Goal: Transaction & Acquisition: Book appointment/travel/reservation

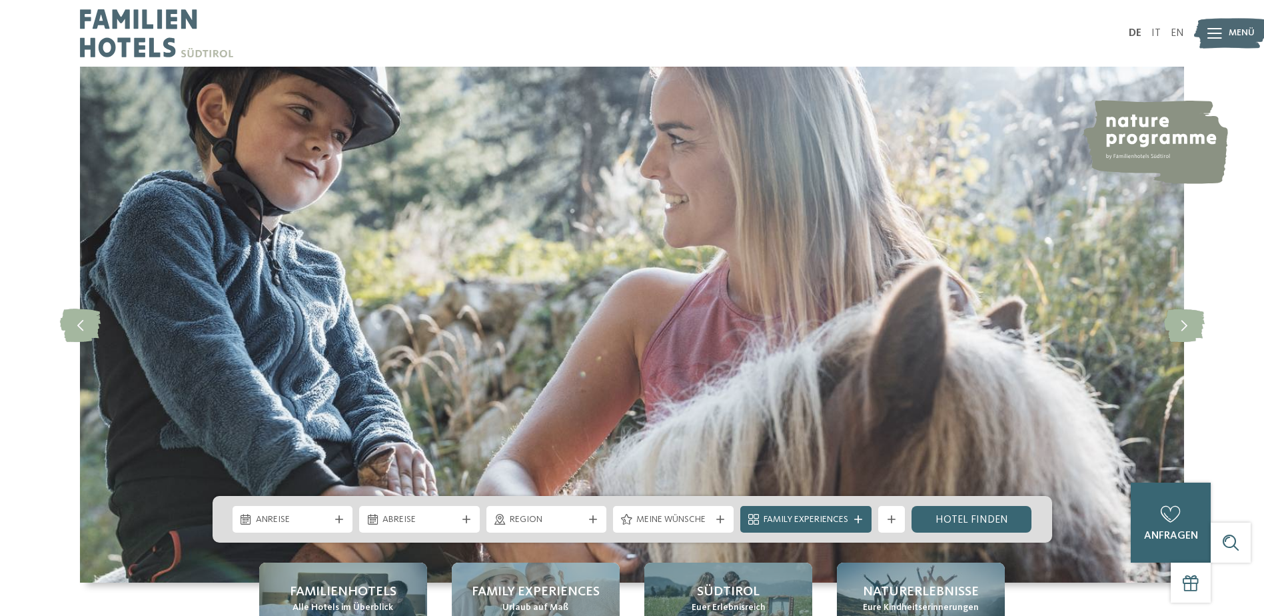
click at [1235, 15] on img at bounding box center [1230, 33] width 73 height 37
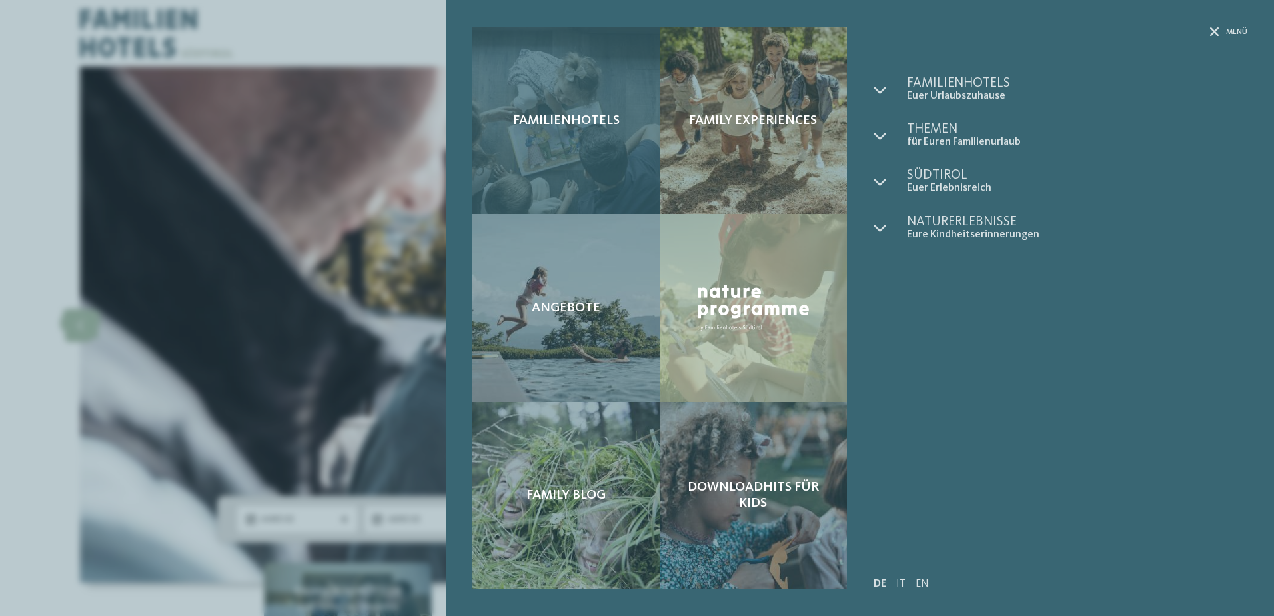
click at [596, 144] on div "Familienhotels" at bounding box center [565, 120] width 187 height 187
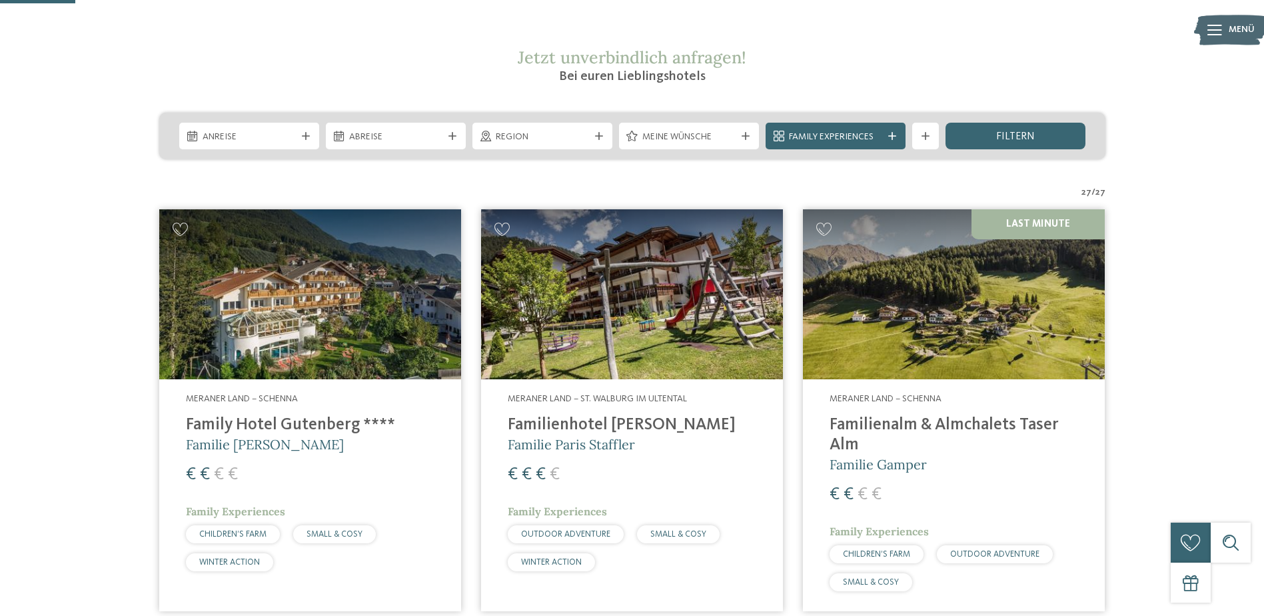
scroll to position [267, 0]
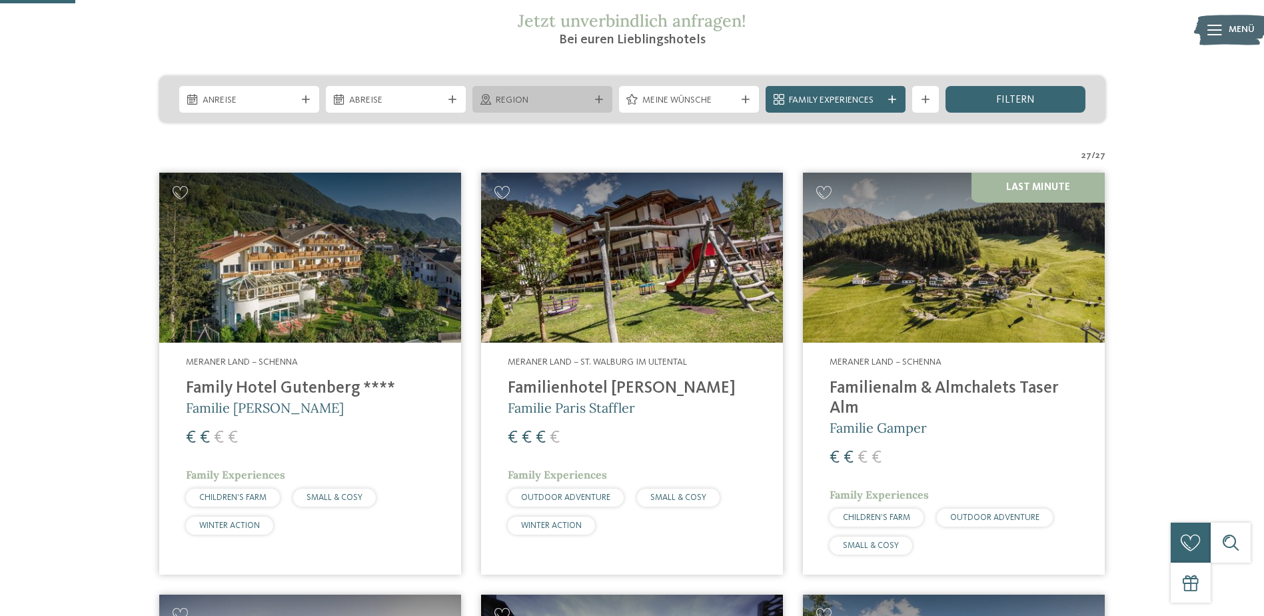
click at [549, 108] on div "Region" at bounding box center [542, 99] width 140 height 27
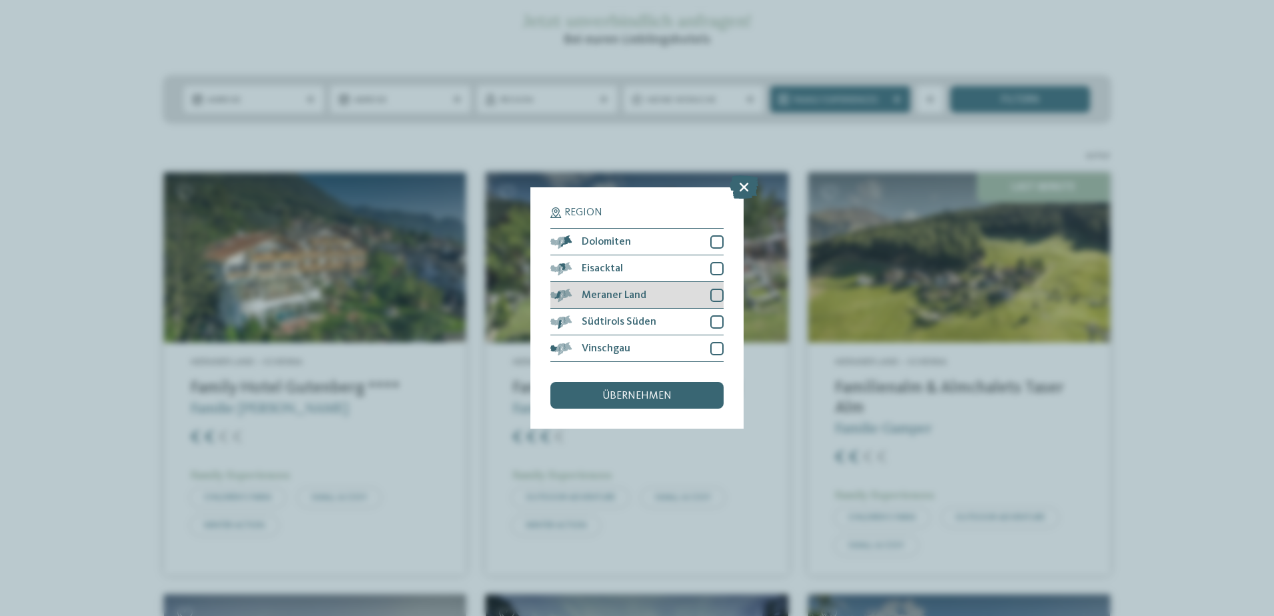
click at [648, 294] on div "Meraner Land" at bounding box center [636, 295] width 173 height 27
click at [652, 317] on span "Südtirols Süden" at bounding box center [619, 321] width 75 height 11
click at [650, 350] on div "Vinschgau" at bounding box center [636, 348] width 173 height 27
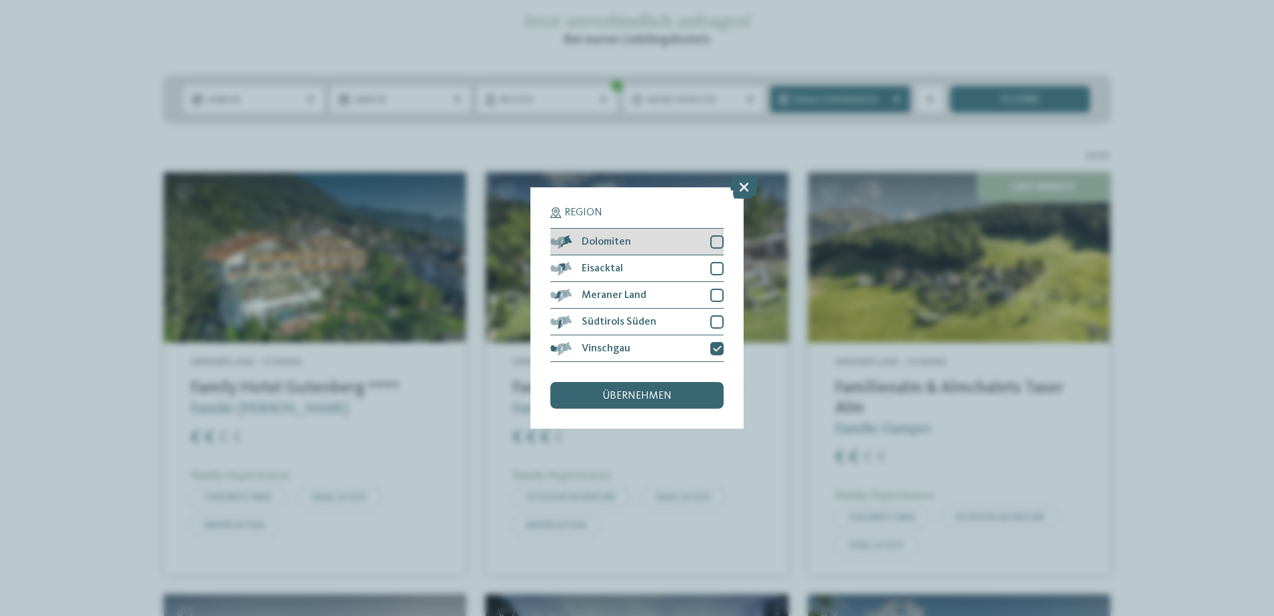
click at [646, 249] on div "Dolomiten" at bounding box center [636, 242] width 173 height 27
click at [673, 392] on div "übernehmen" at bounding box center [636, 395] width 173 height 27
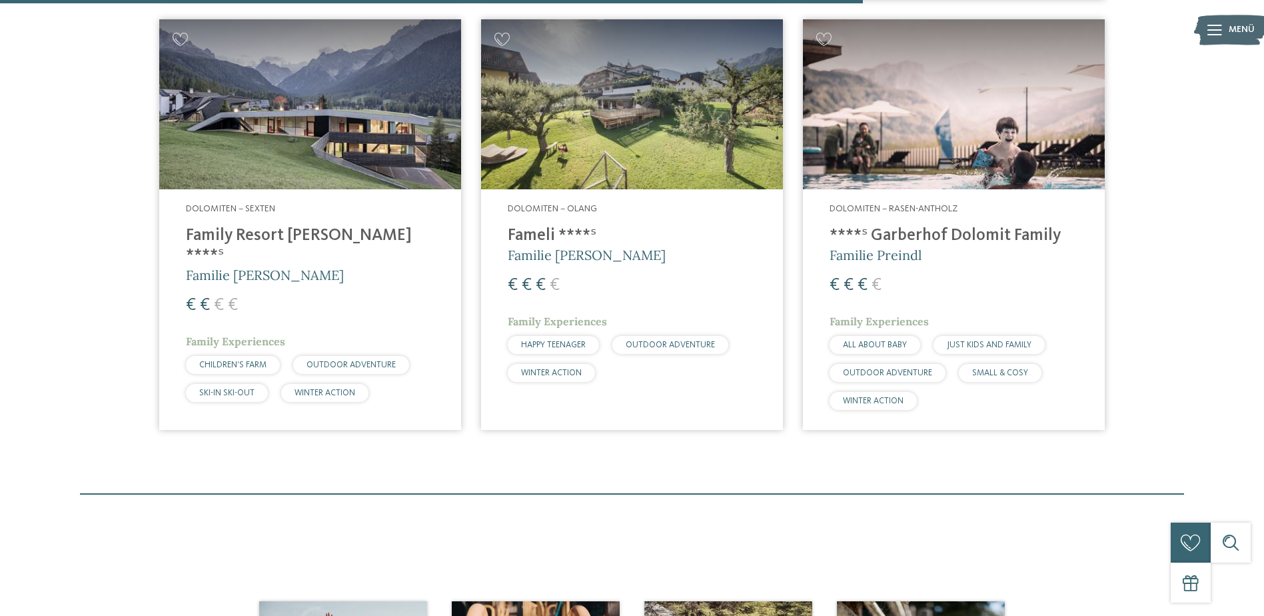
scroll to position [1970, 0]
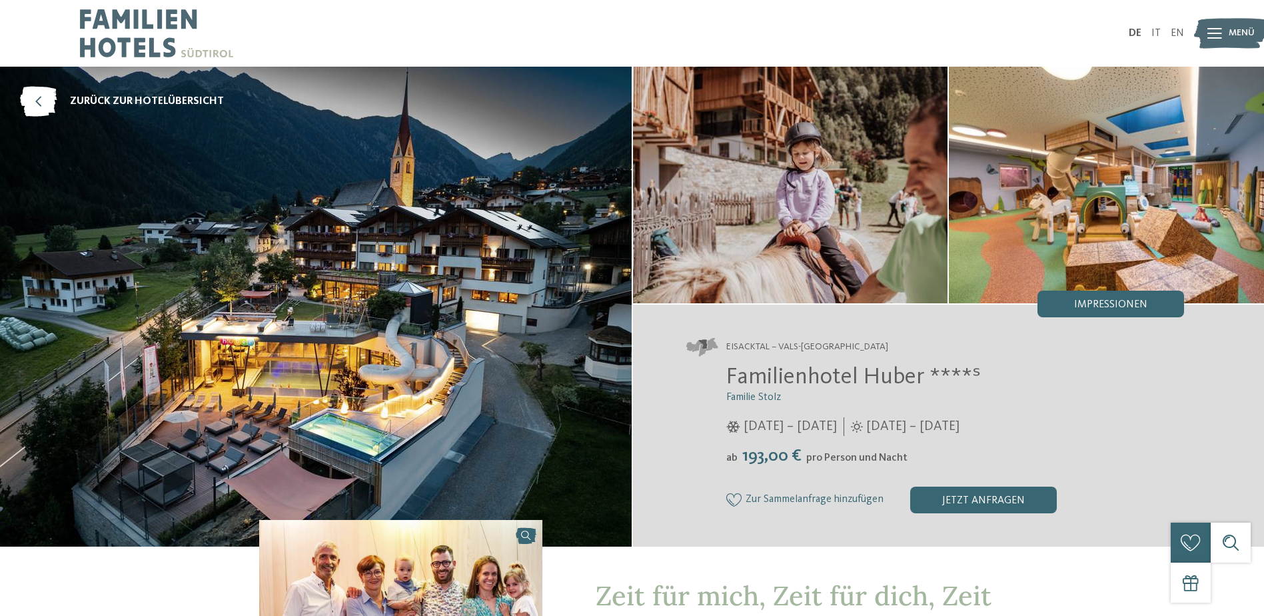
click at [1249, 39] on span "Menü" at bounding box center [1242, 33] width 26 height 13
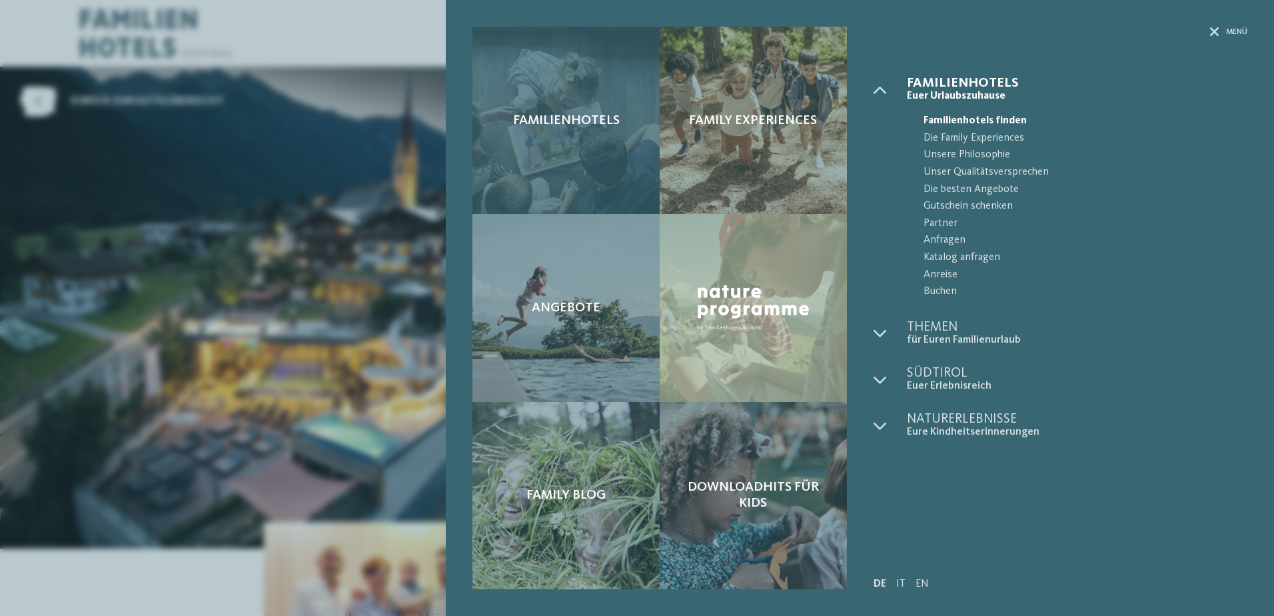
click at [596, 117] on span "Familienhotels" at bounding box center [566, 121] width 107 height 16
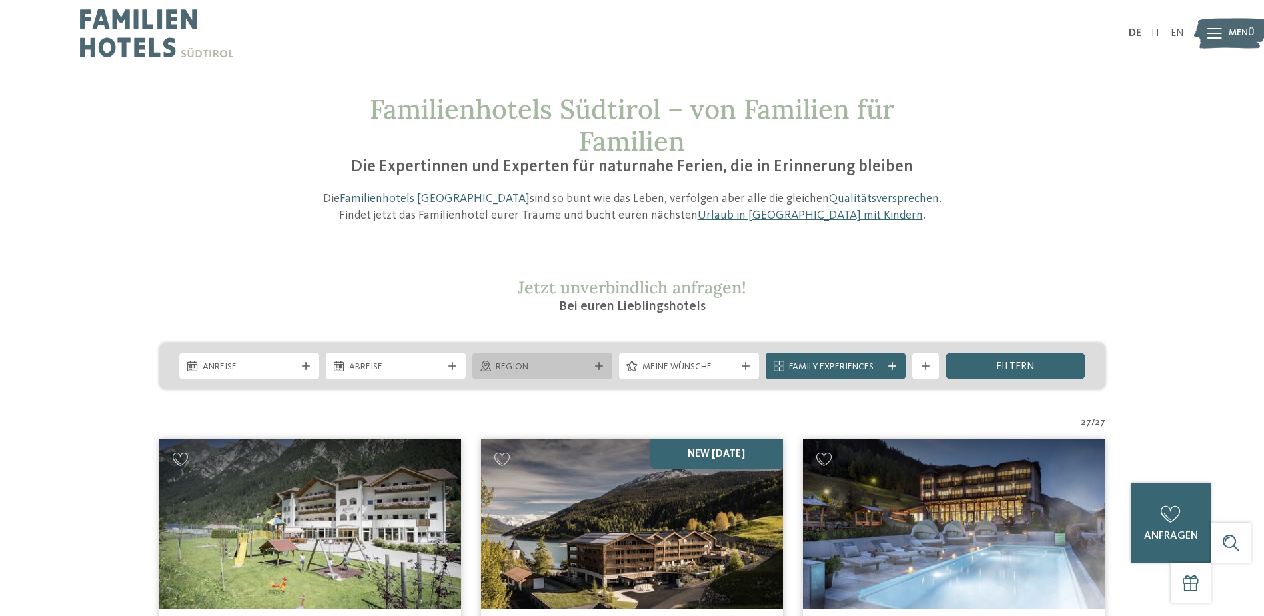
click at [570, 370] on span "Region" at bounding box center [542, 366] width 93 height 13
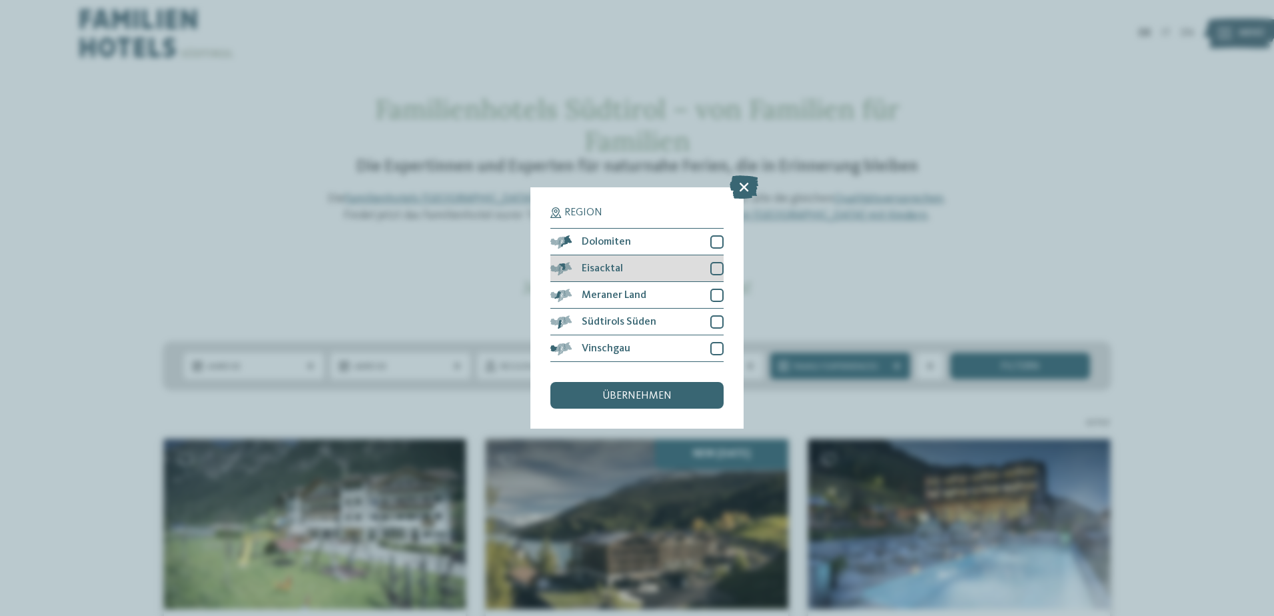
click at [614, 262] on div "Eisacktal" at bounding box center [636, 268] width 173 height 27
click at [594, 396] on div "übernehmen" at bounding box center [636, 395] width 173 height 27
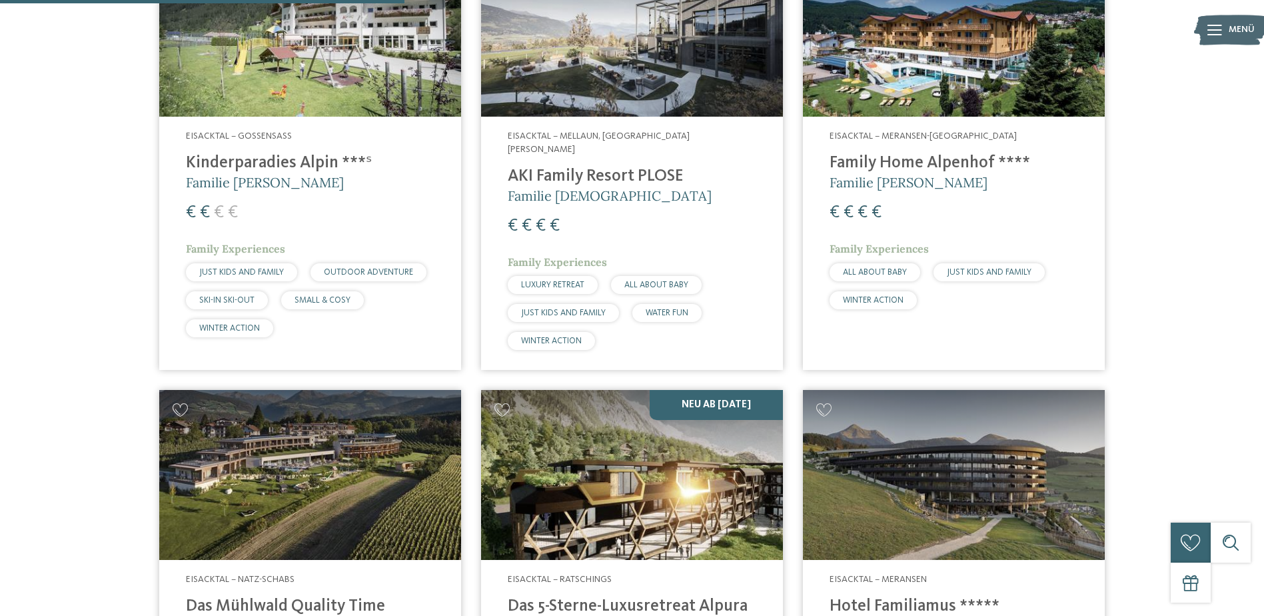
scroll to position [770, 0]
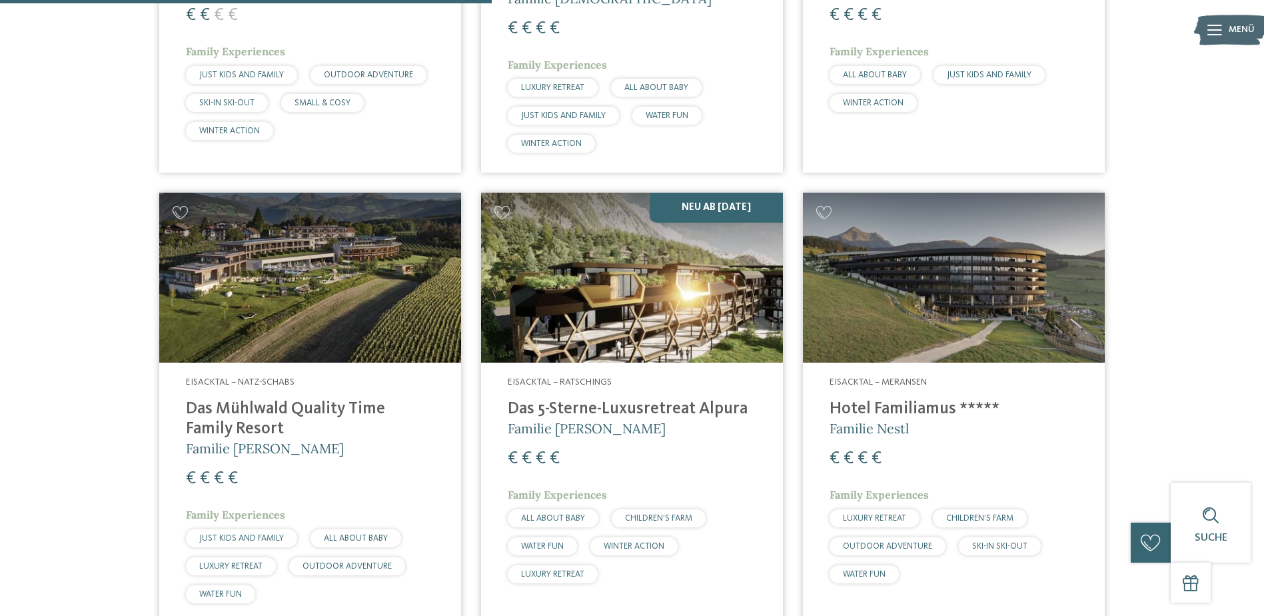
click at [633, 399] on h4 "Das 5-Sterne-Luxusretreat Alpura" at bounding box center [632, 409] width 249 height 20
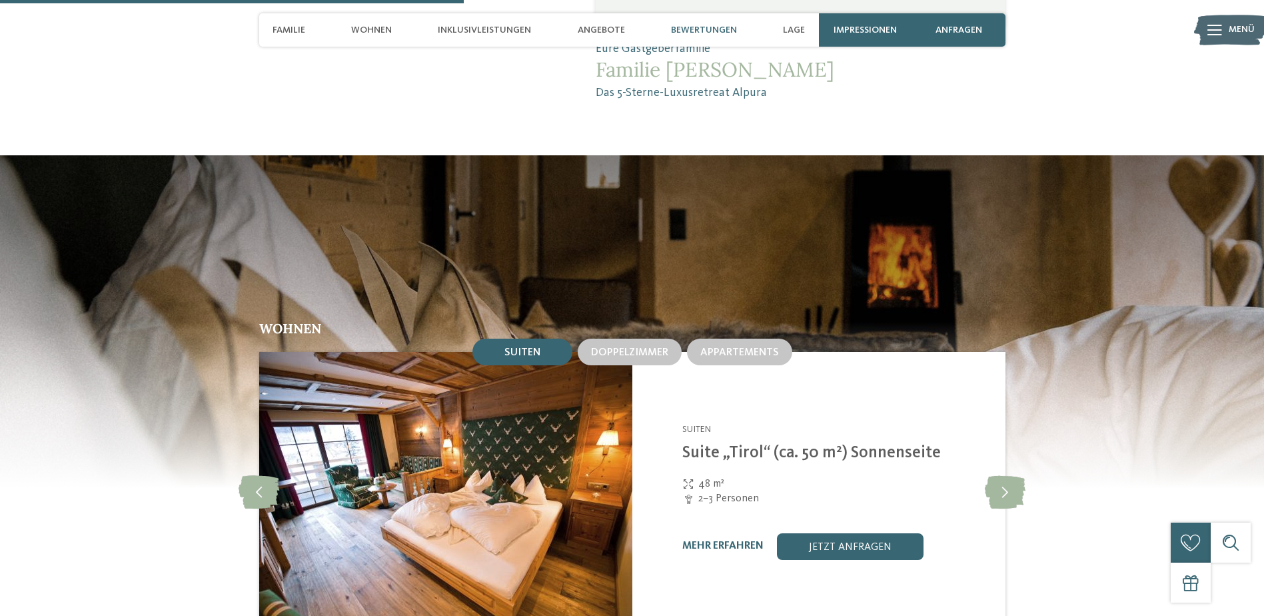
scroll to position [1799, 0]
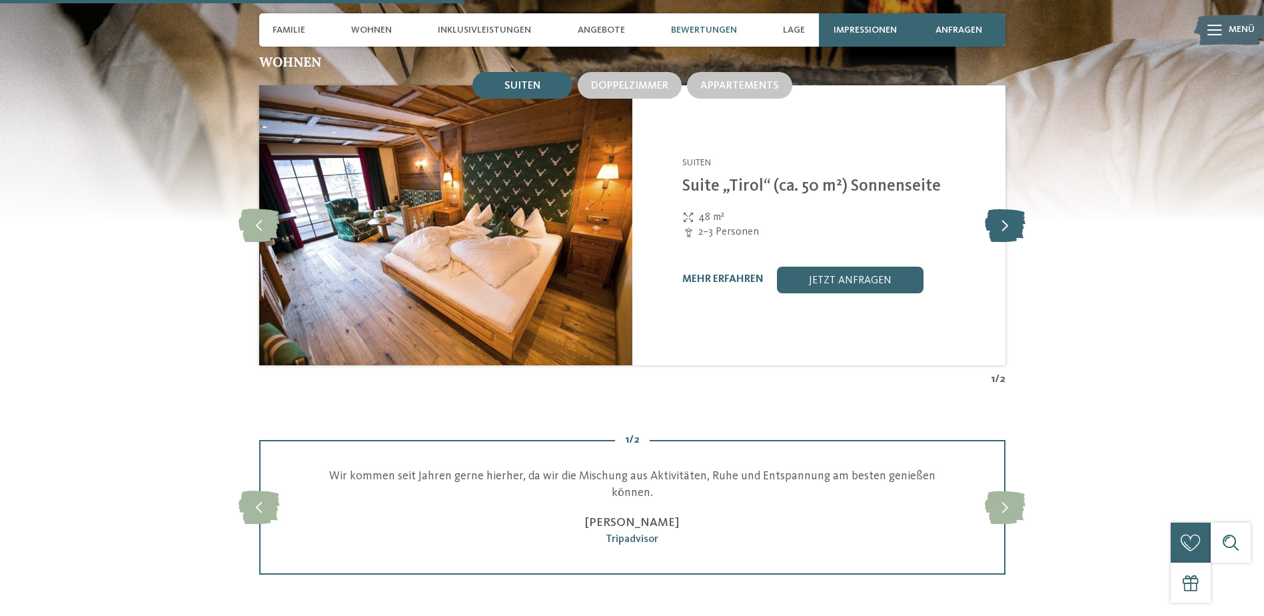
click at [1009, 209] on icon at bounding box center [1005, 225] width 41 height 33
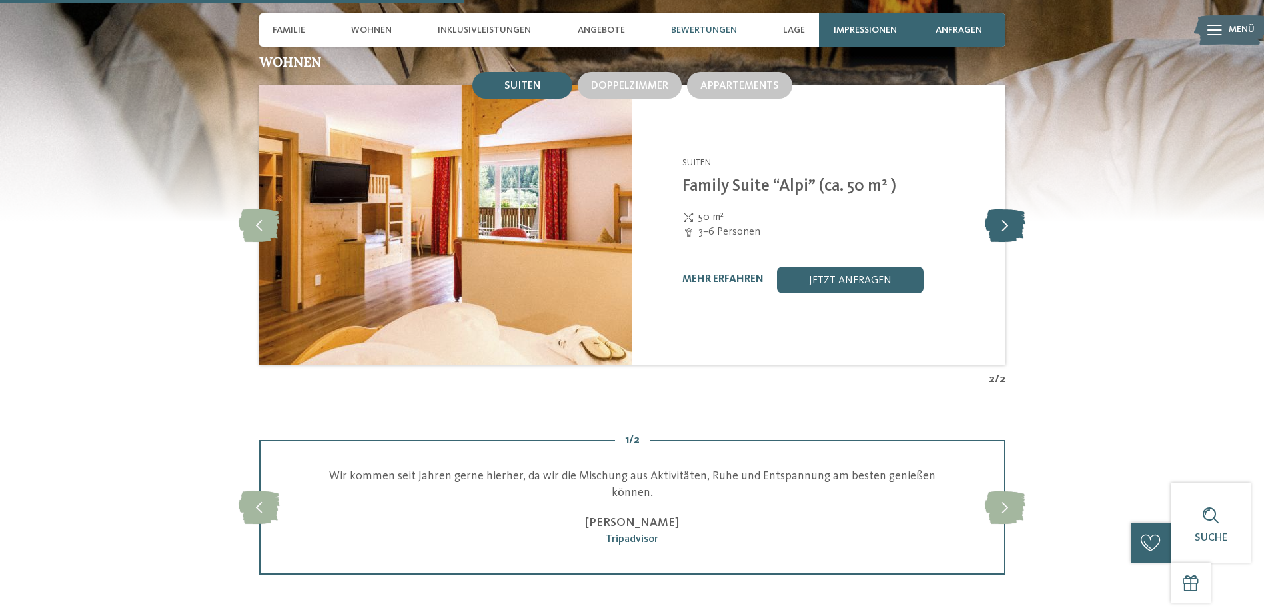
click at [1009, 209] on icon at bounding box center [1005, 225] width 41 height 33
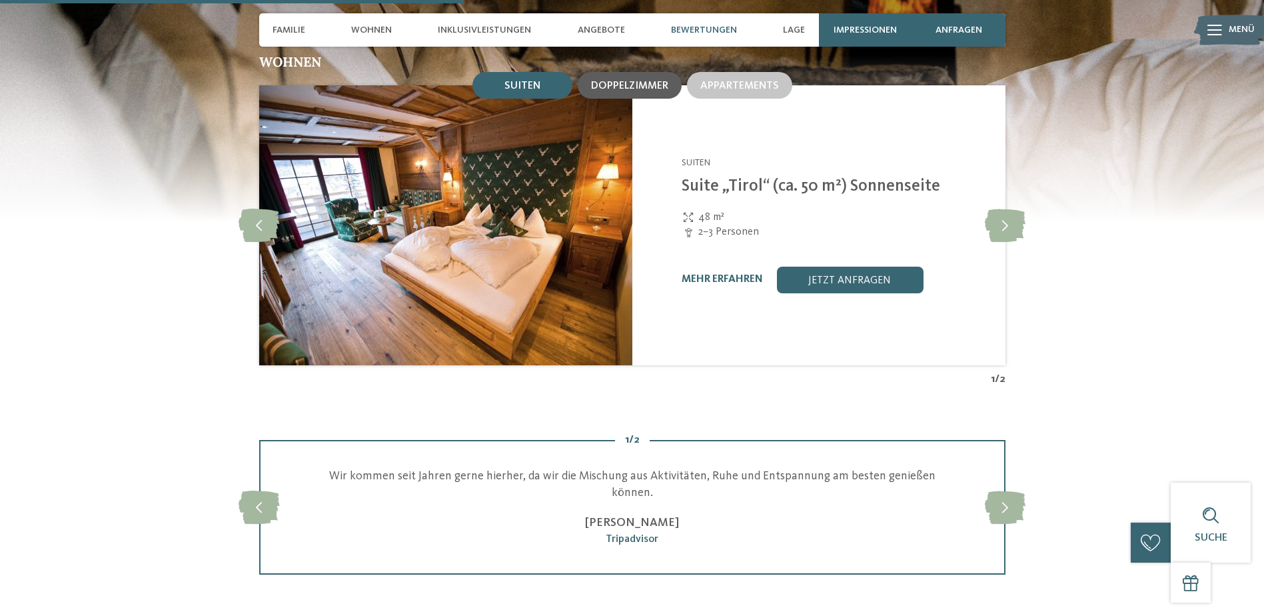
click at [621, 81] on span "Doppelzimmer" at bounding box center [629, 86] width 77 height 11
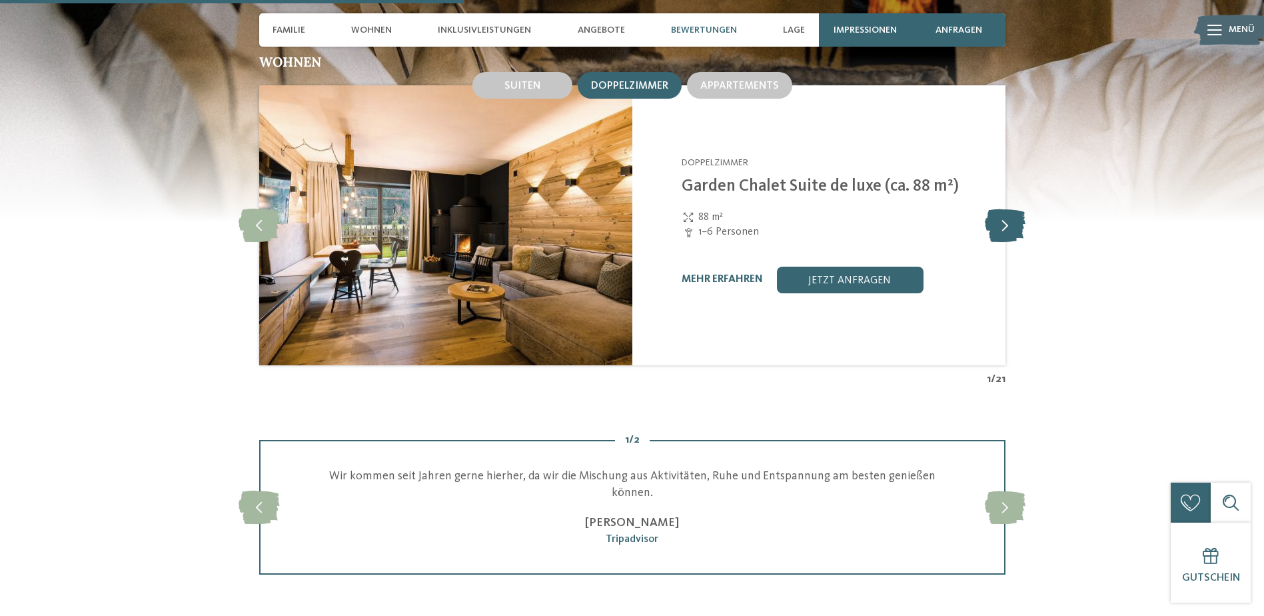
click at [1012, 216] on icon at bounding box center [1005, 225] width 41 height 33
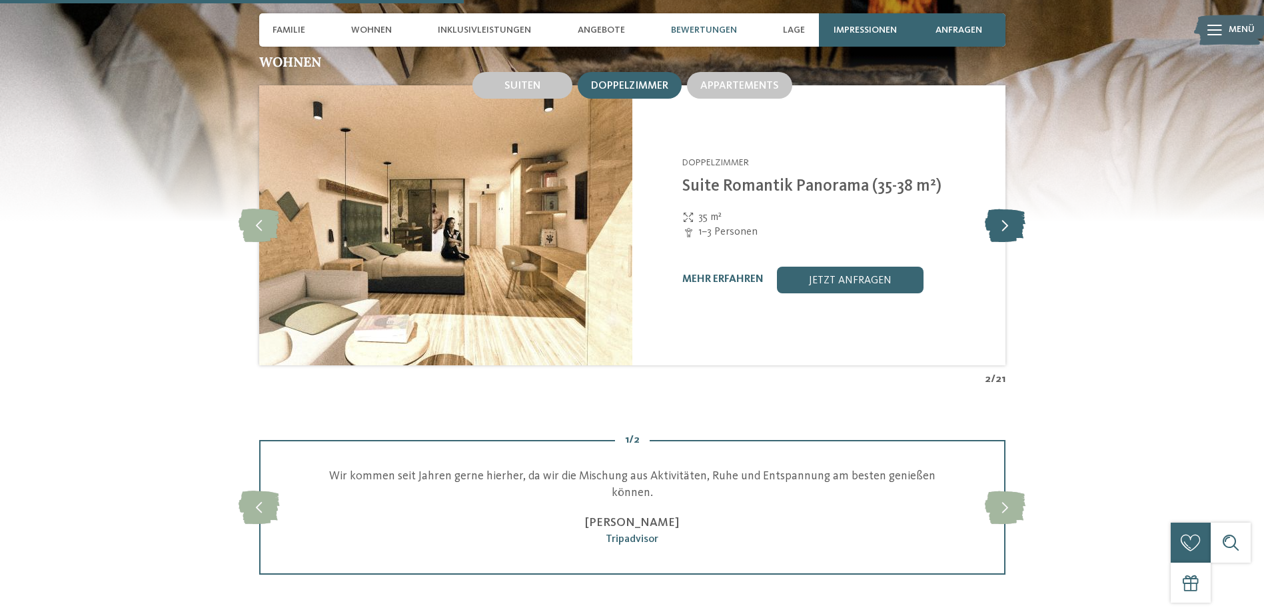
click at [1012, 216] on icon at bounding box center [1005, 225] width 41 height 33
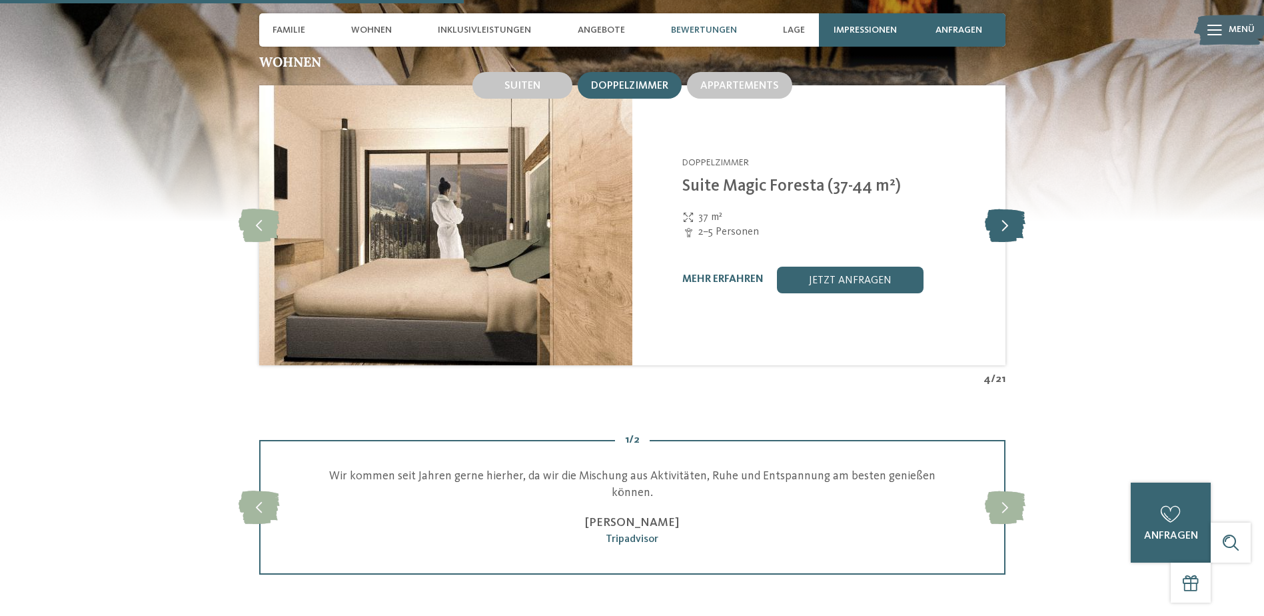
click at [1012, 216] on icon at bounding box center [1005, 225] width 41 height 33
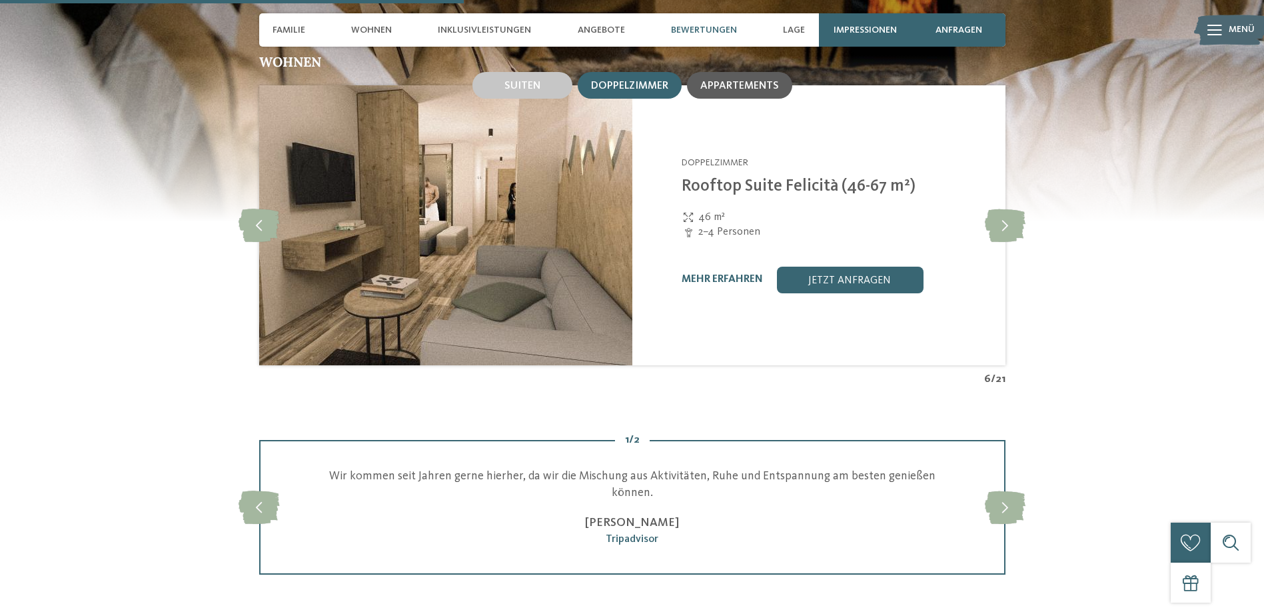
click at [764, 80] on div "Appartements" at bounding box center [739, 85] width 105 height 27
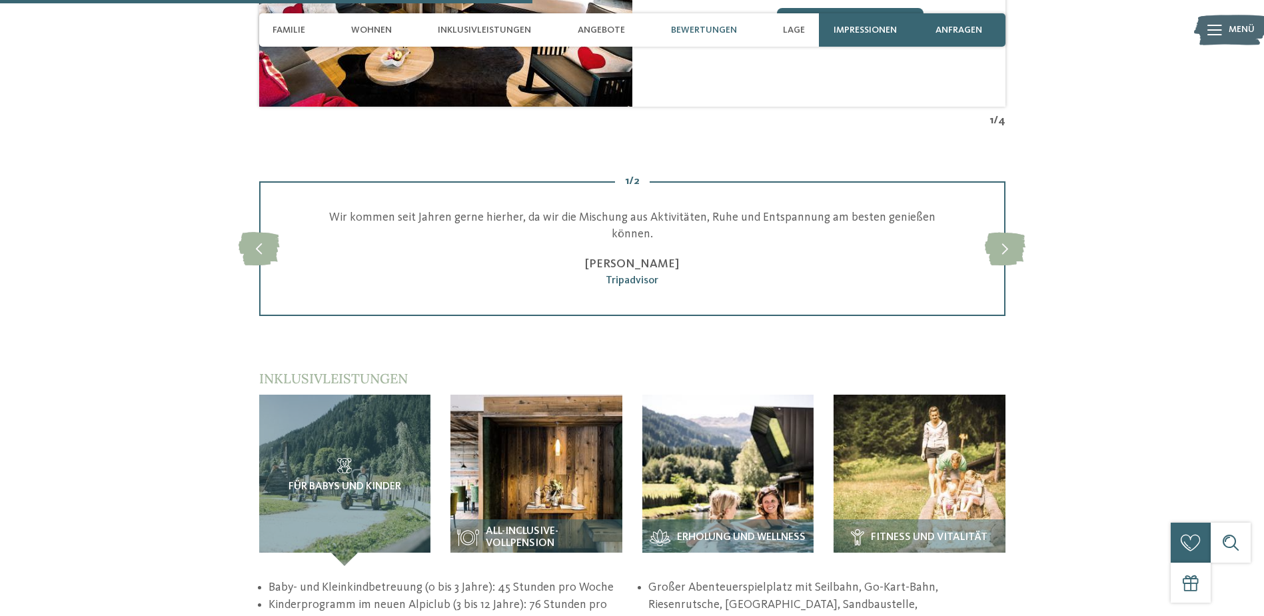
scroll to position [2066, 0]
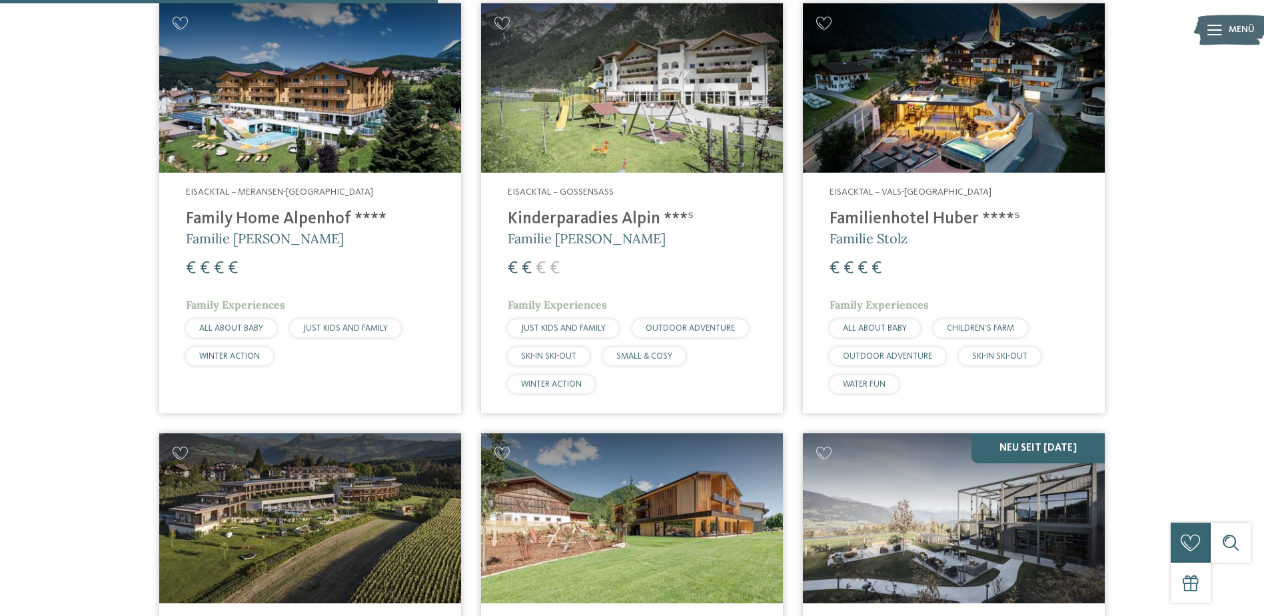
scroll to position [704, 0]
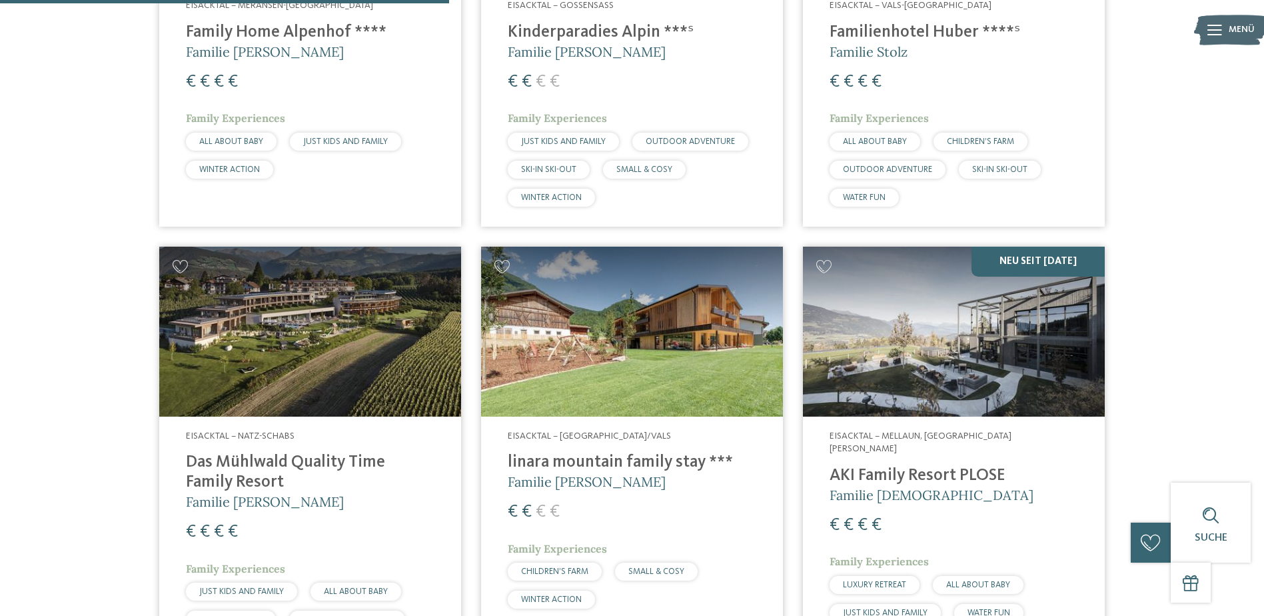
click at [959, 370] on img at bounding box center [954, 332] width 302 height 170
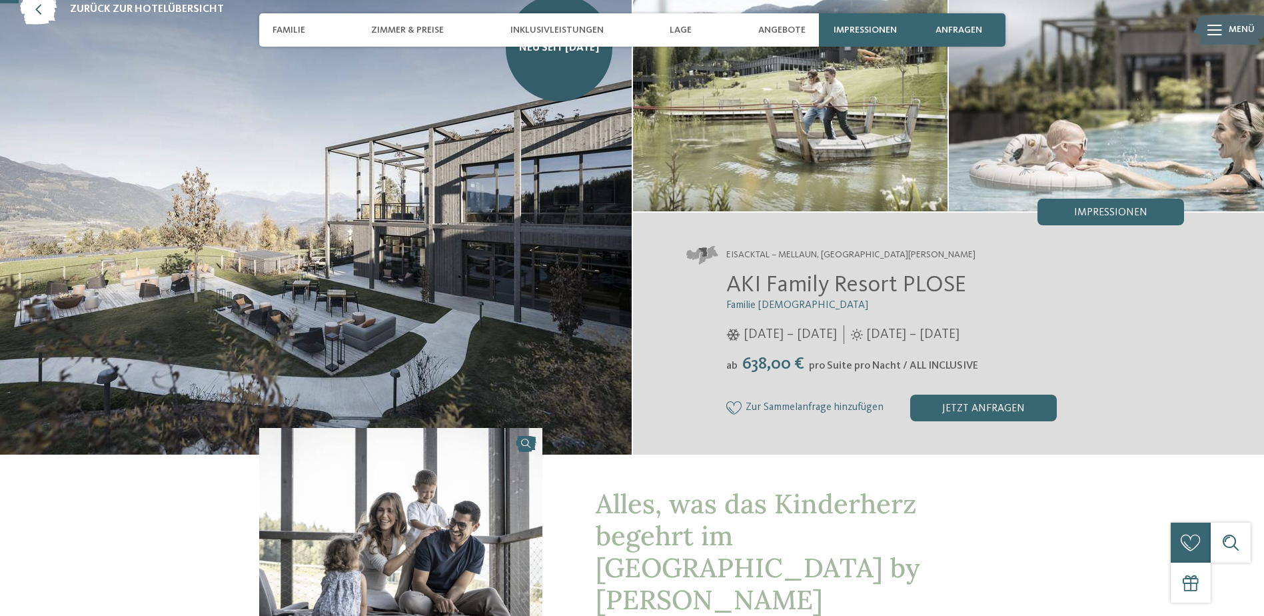
scroll to position [67, 0]
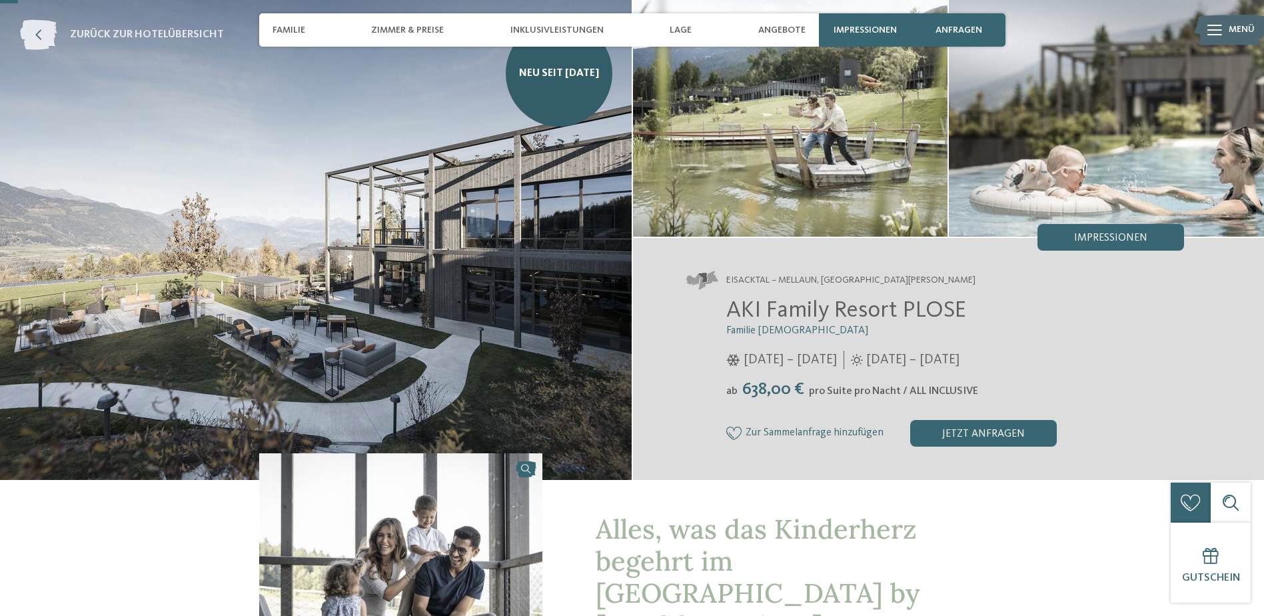
click at [39, 35] on icon at bounding box center [38, 35] width 37 height 30
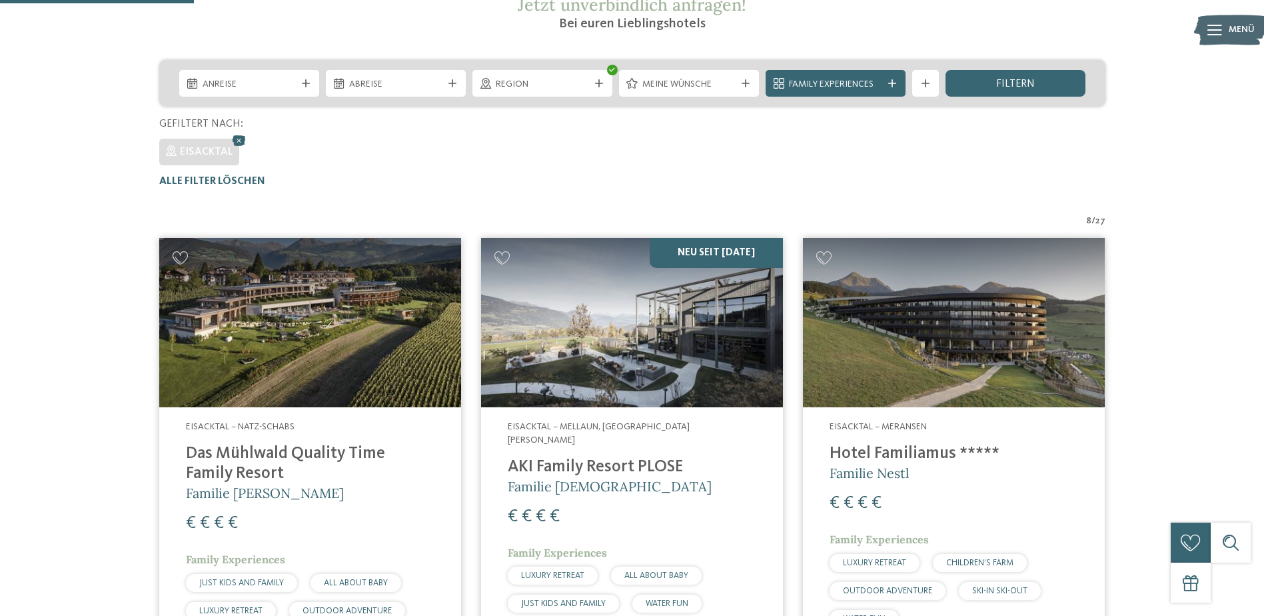
scroll to position [304, 0]
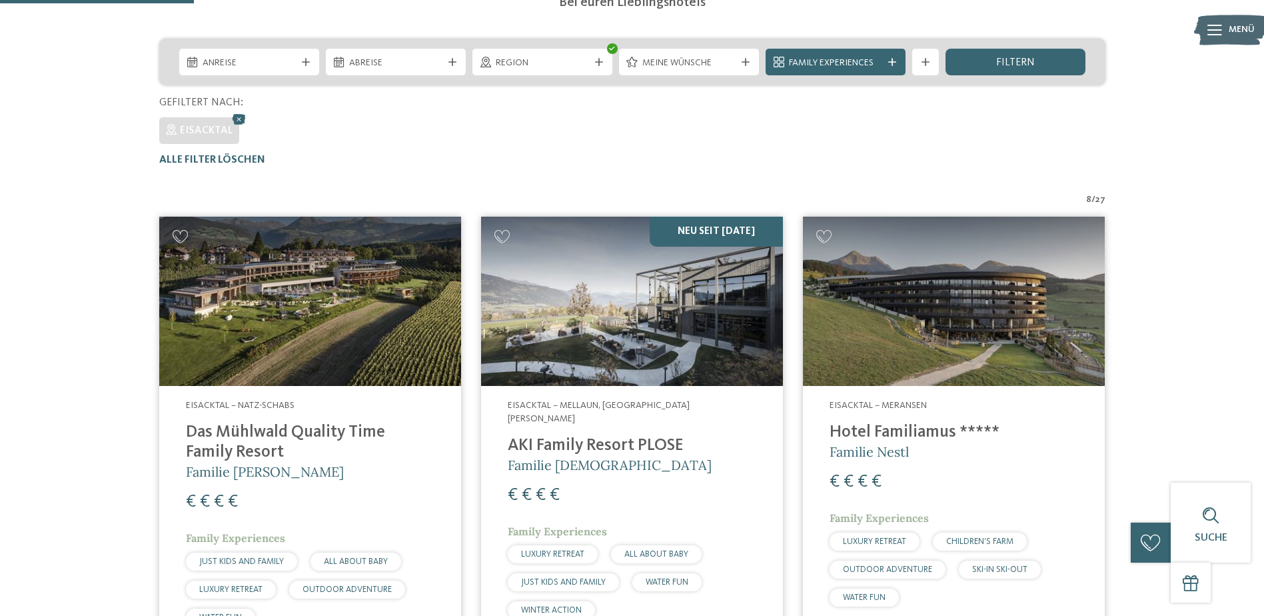
click at [348, 352] on img at bounding box center [310, 302] width 302 height 170
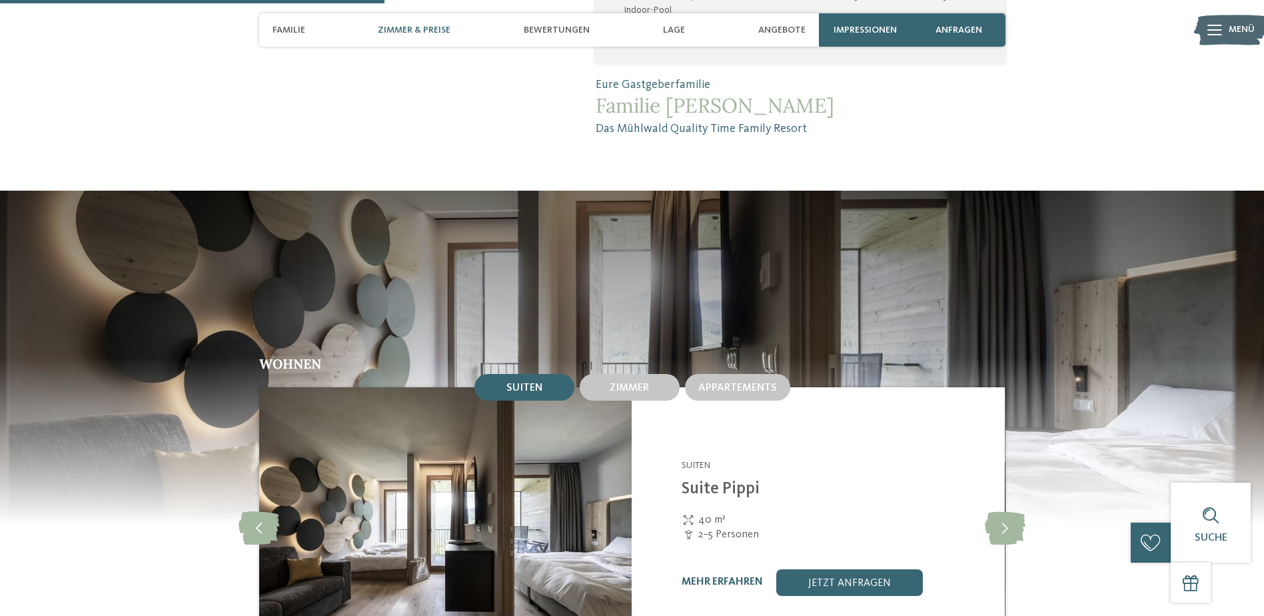
scroll to position [1399, 0]
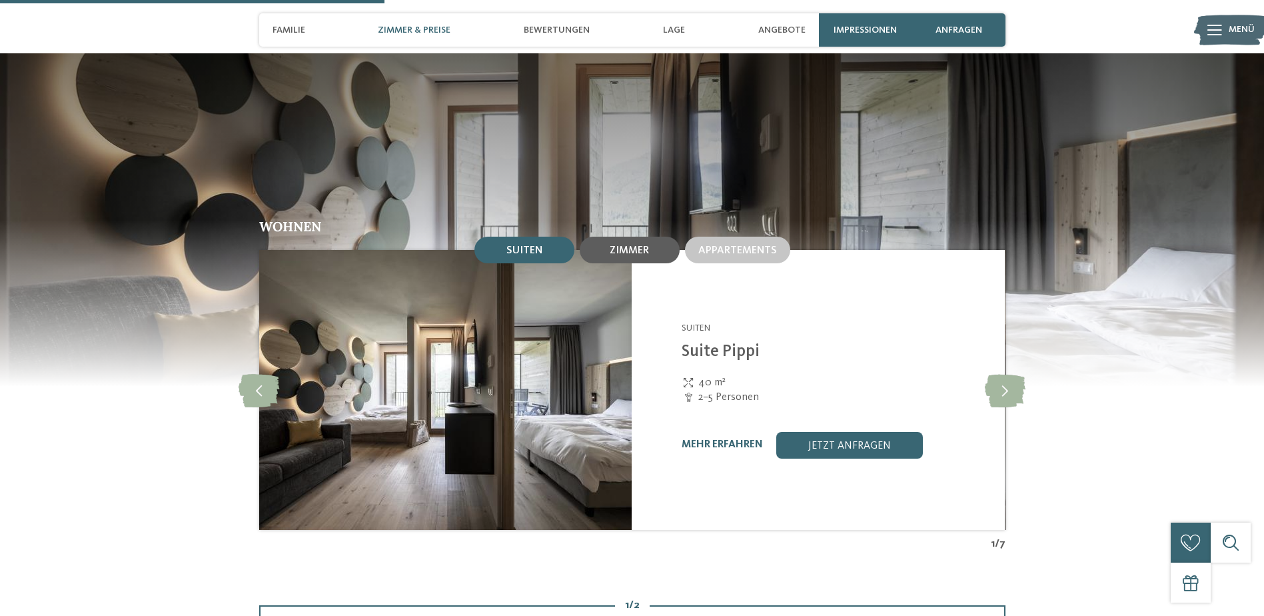
click at [652, 237] on div "Zimmer" at bounding box center [630, 250] width 100 height 27
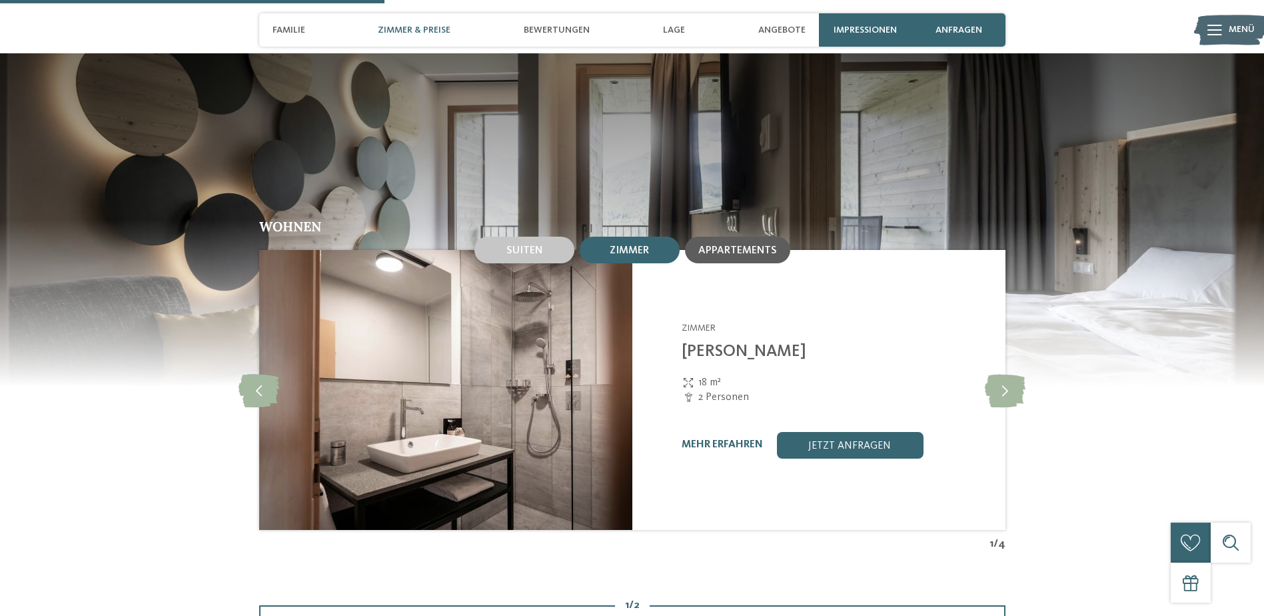
click at [730, 237] on div "Appartements" at bounding box center [737, 250] width 105 height 27
